Goal: Transaction & Acquisition: Book appointment/travel/reservation

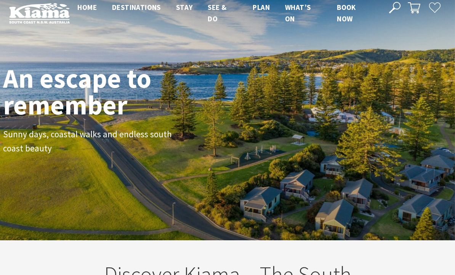
scroll to position [8, 0]
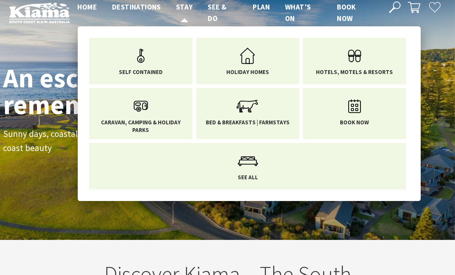
click at [186, 6] on span "Stay" at bounding box center [184, 6] width 17 height 9
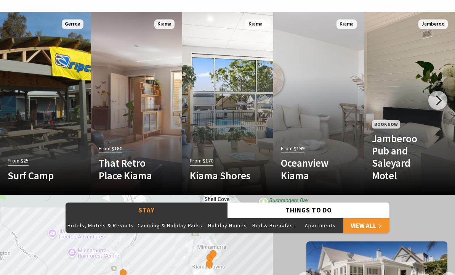
scroll to position [450, 0]
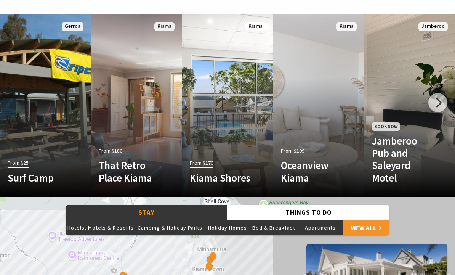
click at [439, 101] on div at bounding box center [437, 102] width 19 height 19
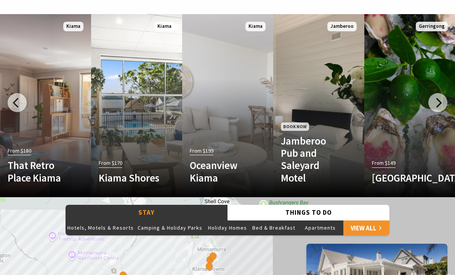
click at [437, 99] on div at bounding box center [437, 102] width 19 height 19
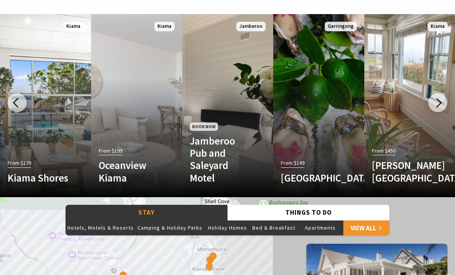
click at [440, 99] on div at bounding box center [437, 102] width 19 height 19
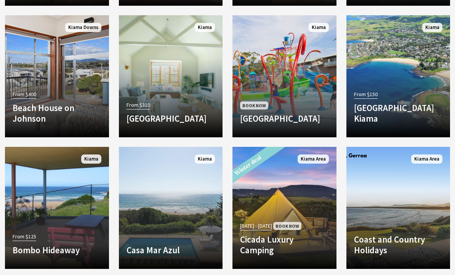
scroll to position [1218, 0]
click at [172, 68] on link "Another Image Used From $310 Bellevue Boutique Hotel Kiama Nestled in the heart…" at bounding box center [171, 76] width 104 height 122
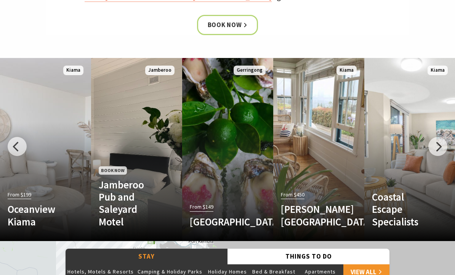
scroll to position [417, 0]
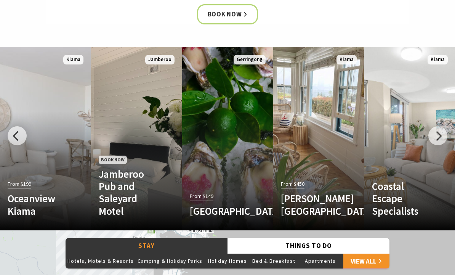
click at [14, 133] on div at bounding box center [17, 135] width 19 height 19
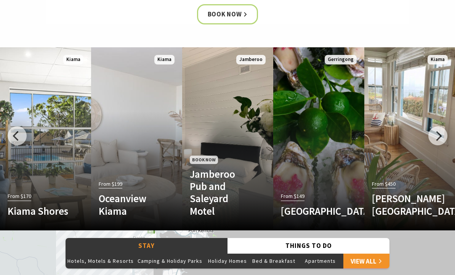
click at [17, 131] on div at bounding box center [17, 135] width 19 height 19
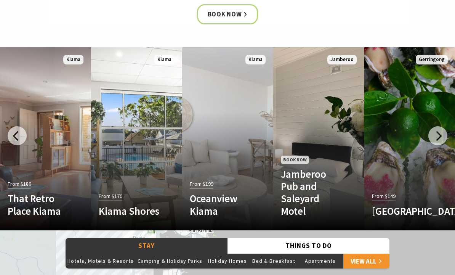
click at [16, 136] on div at bounding box center [17, 135] width 19 height 19
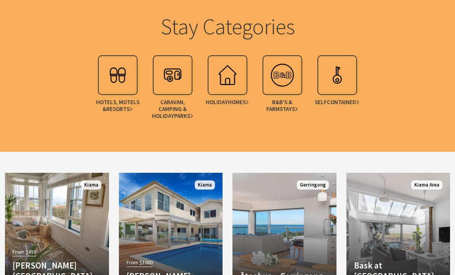
scroll to position [929, 0]
click at [168, 69] on img at bounding box center [172, 75] width 30 height 30
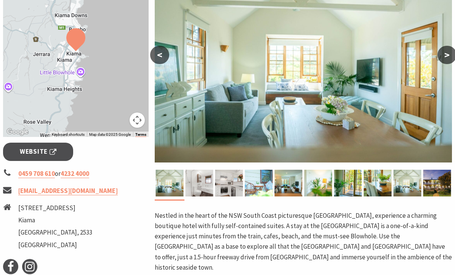
scroll to position [158, 0]
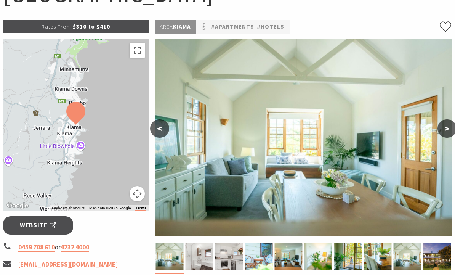
click at [447, 125] on button ">" at bounding box center [447, 129] width 19 height 18
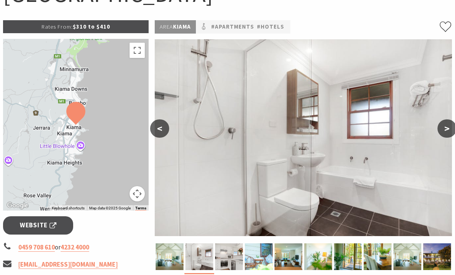
click at [444, 126] on button ">" at bounding box center [447, 128] width 19 height 18
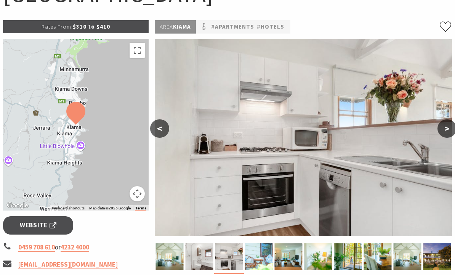
click at [445, 126] on button ">" at bounding box center [447, 128] width 19 height 18
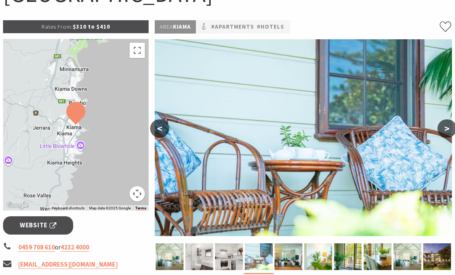
click at [445, 125] on button ">" at bounding box center [447, 128] width 19 height 18
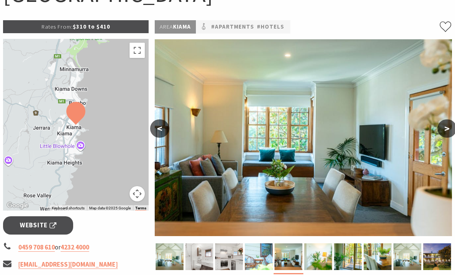
click at [446, 126] on button ">" at bounding box center [447, 128] width 19 height 18
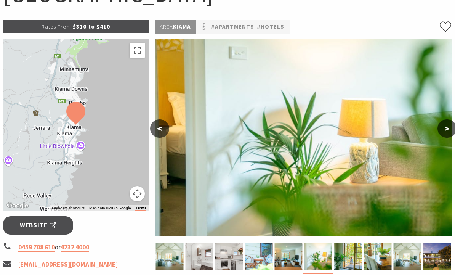
click at [447, 123] on button ">" at bounding box center [447, 128] width 19 height 18
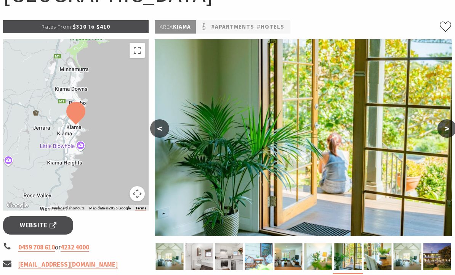
click at [450, 123] on button ">" at bounding box center [447, 128] width 19 height 18
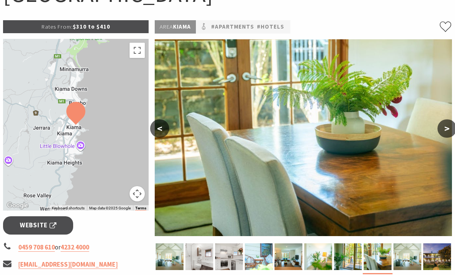
click at [447, 126] on button ">" at bounding box center [447, 128] width 19 height 18
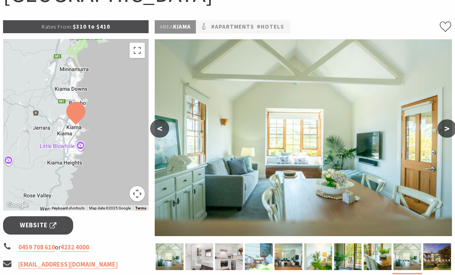
click at [450, 125] on button ">" at bounding box center [447, 128] width 19 height 18
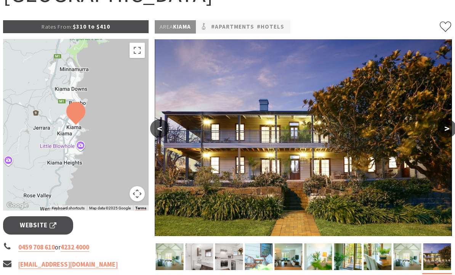
click at [451, 123] on button ">" at bounding box center [447, 128] width 19 height 18
click at [446, 128] on button ">" at bounding box center [447, 128] width 19 height 18
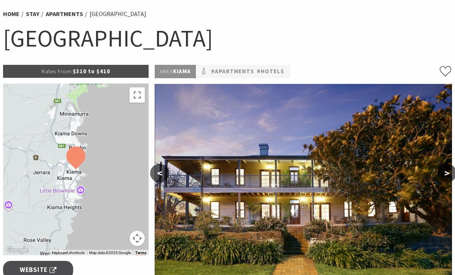
scroll to position [23, 0]
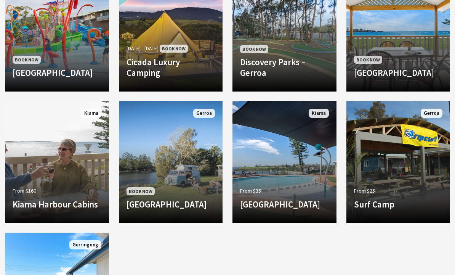
scroll to position [707, 0]
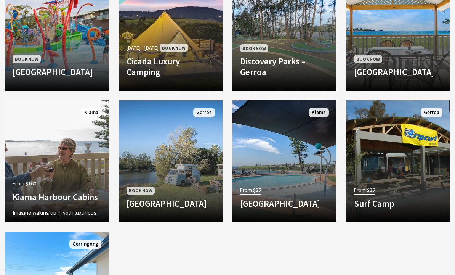
click at [50, 168] on link "From $160 [GEOGRAPHIC_DATA] Cabins Imagine waking up in your luxurious cabin ov…" at bounding box center [57, 161] width 104 height 122
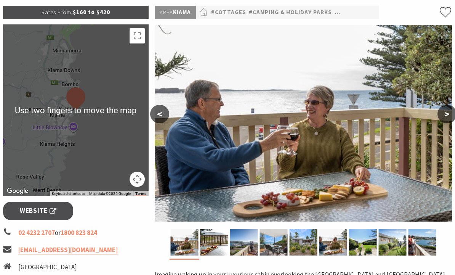
scroll to position [116, 0]
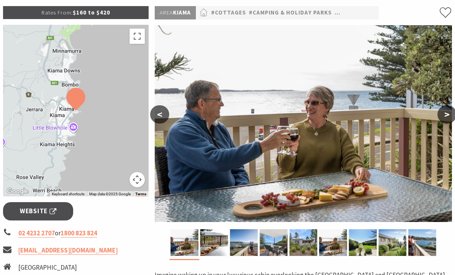
click at [446, 113] on button ">" at bounding box center [447, 114] width 19 height 18
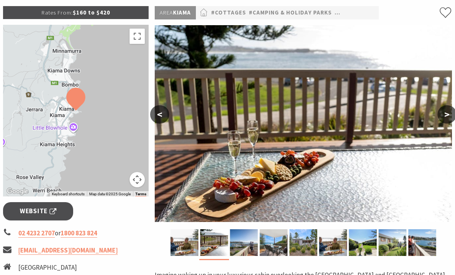
click at [449, 111] on button ">" at bounding box center [447, 114] width 19 height 18
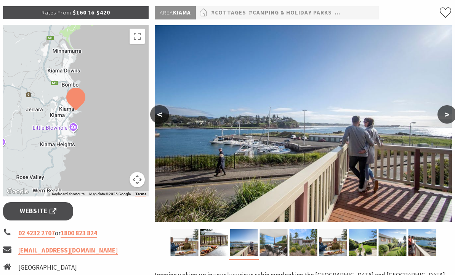
click at [444, 113] on button ">" at bounding box center [447, 114] width 19 height 18
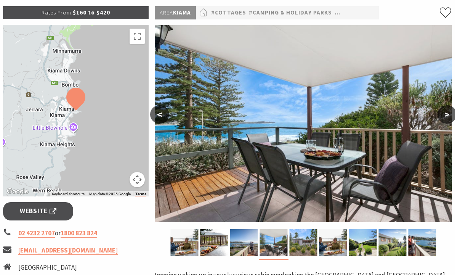
click at [444, 112] on button ">" at bounding box center [447, 114] width 19 height 18
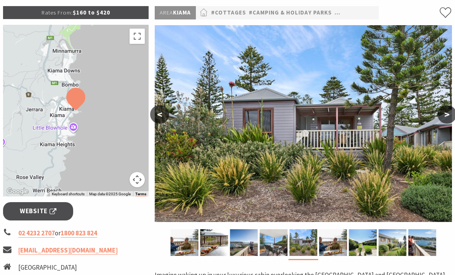
click at [443, 112] on button ">" at bounding box center [447, 114] width 19 height 18
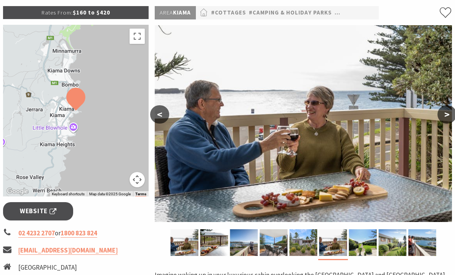
click at [446, 111] on button ">" at bounding box center [447, 114] width 19 height 18
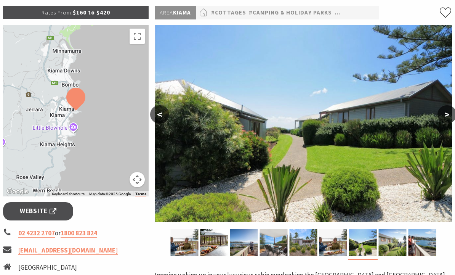
click at [447, 110] on button ">" at bounding box center [447, 114] width 19 height 18
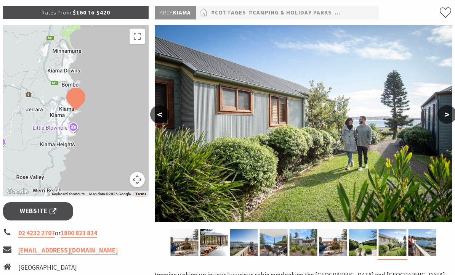
click at [450, 109] on button ">" at bounding box center [447, 114] width 19 height 18
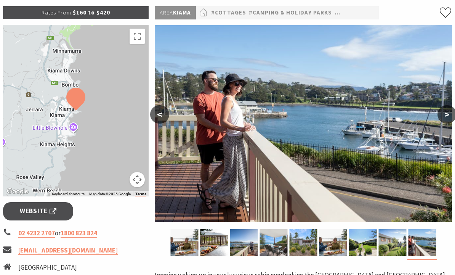
click at [451, 110] on button ">" at bounding box center [447, 114] width 19 height 18
click at [446, 109] on button ">" at bounding box center [447, 114] width 19 height 18
click at [446, 112] on button ">" at bounding box center [447, 114] width 19 height 18
click at [446, 113] on button ">" at bounding box center [447, 114] width 19 height 18
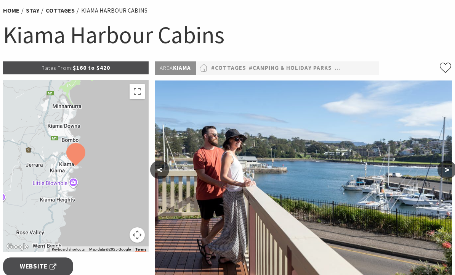
scroll to position [31, 0]
